Goal: Task Accomplishment & Management: Manage account settings

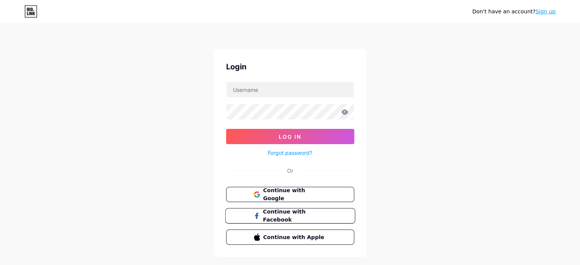
click at [291, 216] on span "Continue with Facebook" at bounding box center [295, 216] width 64 height 16
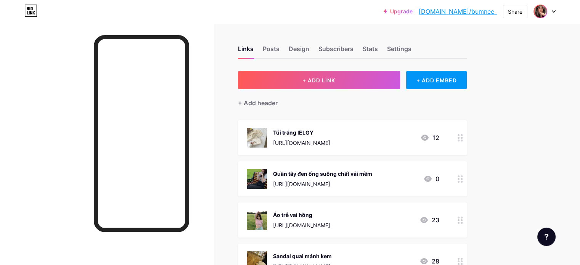
click at [540, 8] on img at bounding box center [540, 11] width 12 height 12
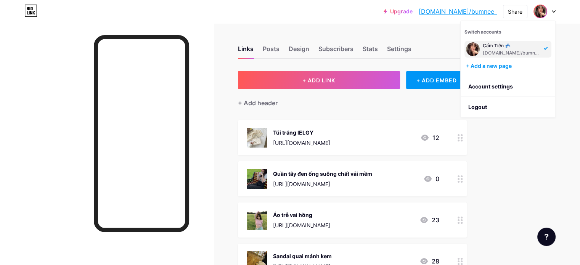
click at [505, 50] on div "[DOMAIN_NAME]/bumnee_" at bounding box center [512, 53] width 59 height 6
